Goal: Transaction & Acquisition: Purchase product/service

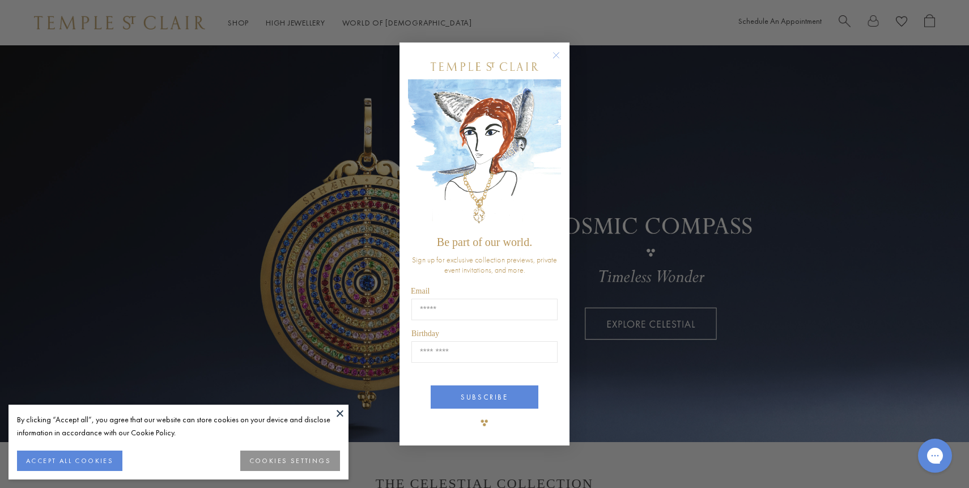
click at [556, 54] on circle "Close dialog" at bounding box center [557, 55] width 14 height 14
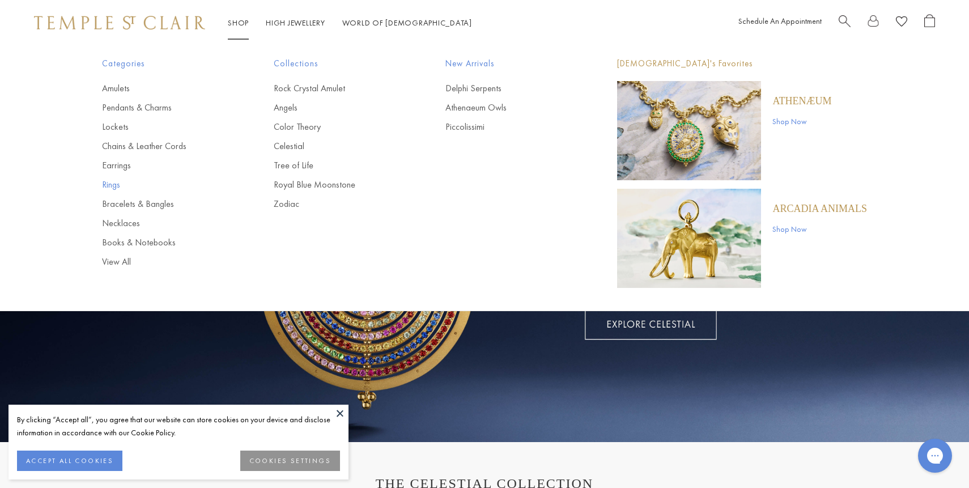
click at [120, 178] on link "Rings" at bounding box center [165, 184] width 126 height 12
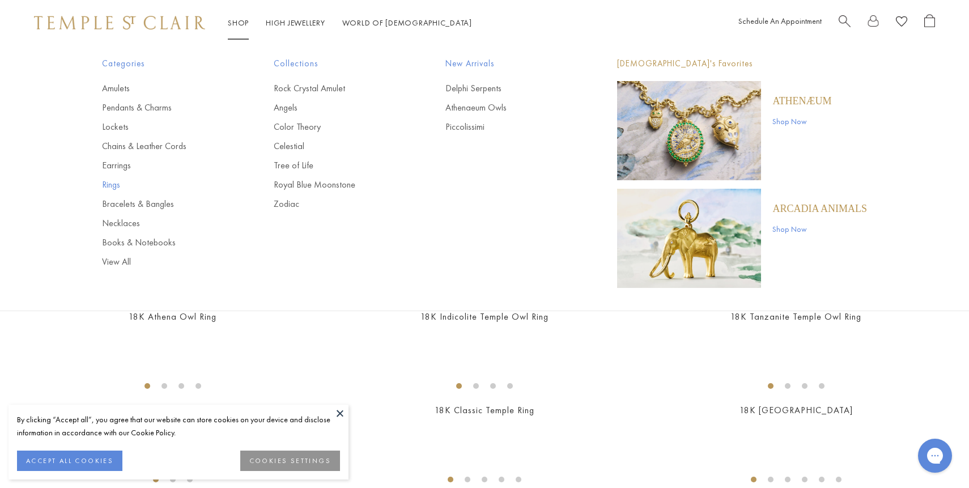
click at [114, 185] on link "Rings" at bounding box center [165, 184] width 126 height 12
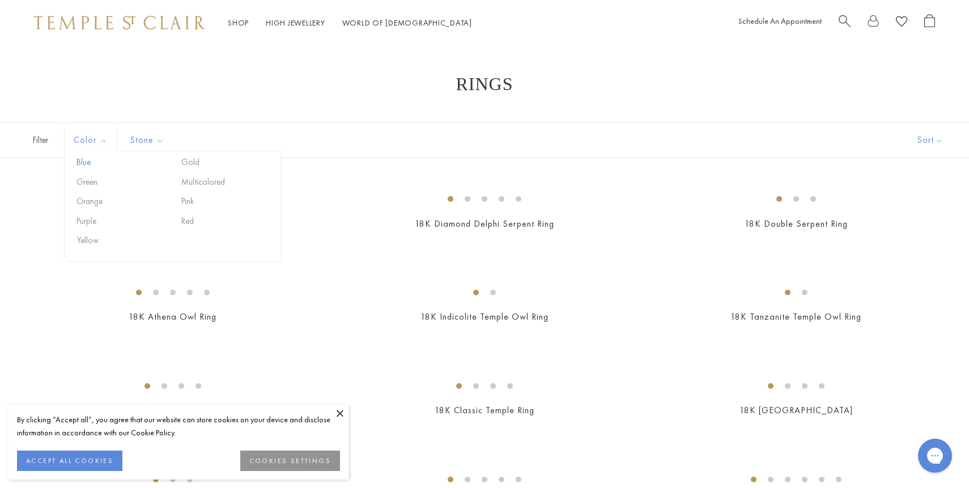
click at [87, 161] on button "Blue" at bounding box center [122, 162] width 96 height 13
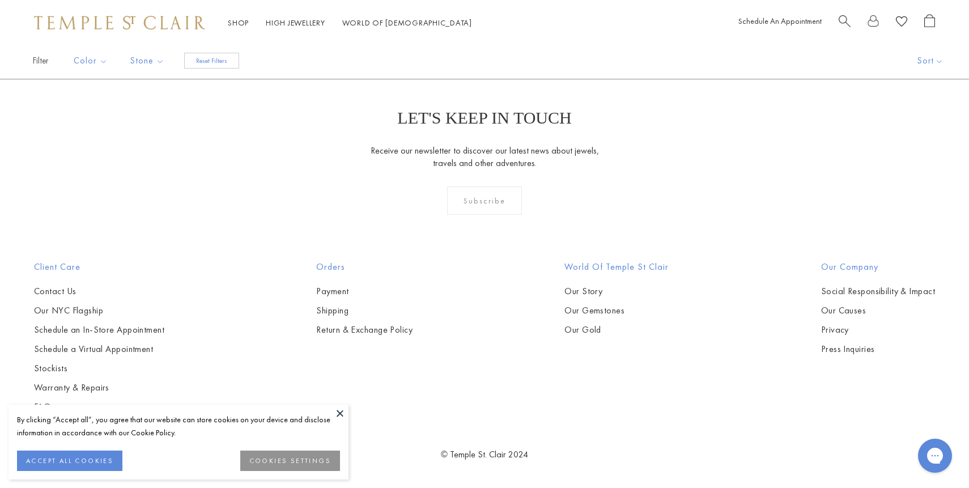
scroll to position [1563, 0]
